Goal: Task Accomplishment & Management: Use online tool/utility

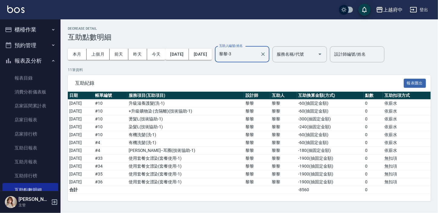
click at [32, 62] on button "報表及分析" at bounding box center [30, 61] width 56 height 16
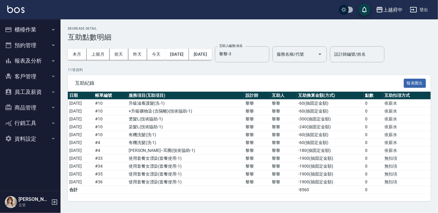
click at [27, 27] on button "櫃檯作業" at bounding box center [30, 30] width 56 height 16
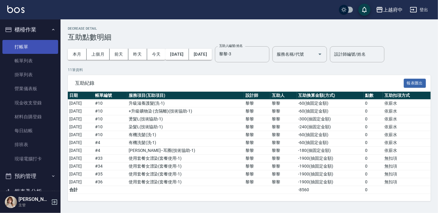
click at [24, 47] on link "打帳單" at bounding box center [30, 47] width 56 height 14
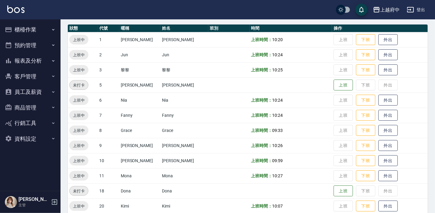
scroll to position [55, 0]
